Goal: Find specific fact: Find specific fact

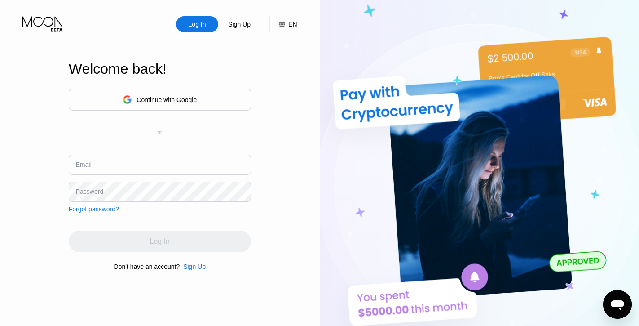
type input "[EMAIL_ADDRESS][DOMAIN_NAME]"
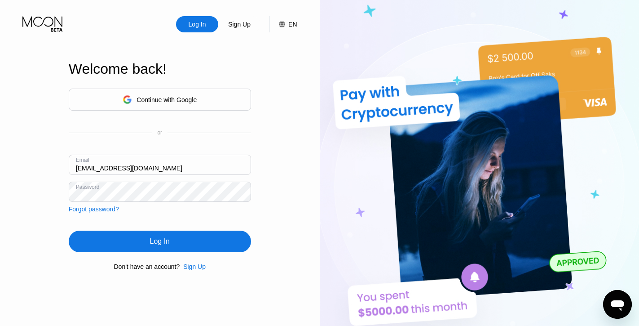
click at [164, 241] on div "Log In" at bounding box center [160, 241] width 20 height 9
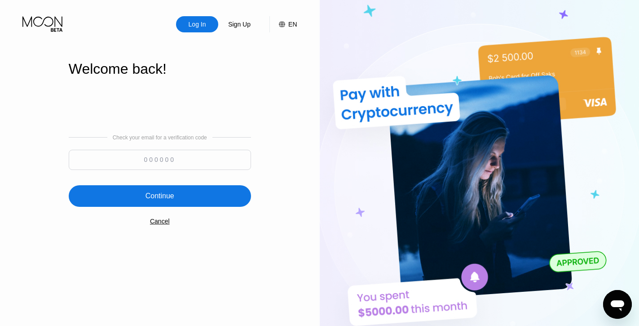
click at [183, 159] on input at bounding box center [160, 160] width 182 height 20
paste input "316134"
type input "316134"
click at [162, 199] on div "Continue" at bounding box center [159, 195] width 29 height 9
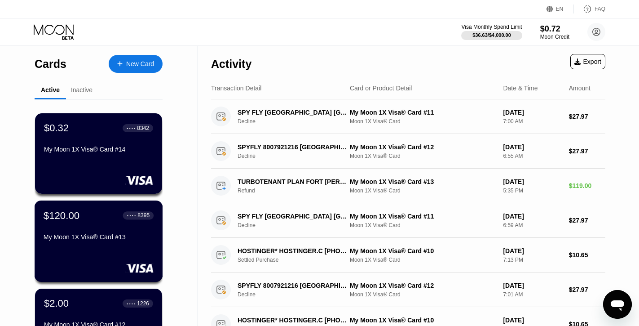
click at [103, 238] on div "My Moon 1X Visa® Card #13" at bounding box center [99, 236] width 110 height 7
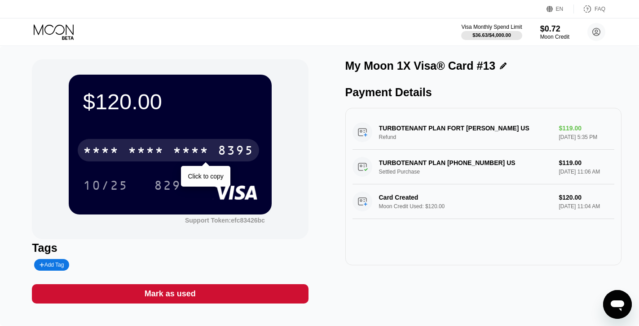
click at [210, 148] on div "* * * * * * * * * * * * 8395" at bounding box center [168, 150] width 181 height 22
click at [210, 148] on div "[CREDIT_CARD_NUMBER]" at bounding box center [168, 150] width 181 height 22
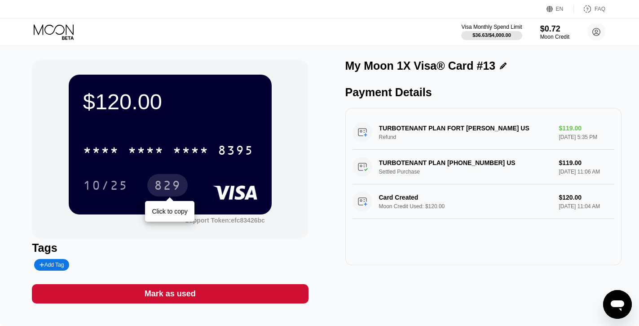
click at [164, 194] on div "829" at bounding box center [167, 185] width 40 height 22
